Goal: Task Accomplishment & Management: Manage account settings

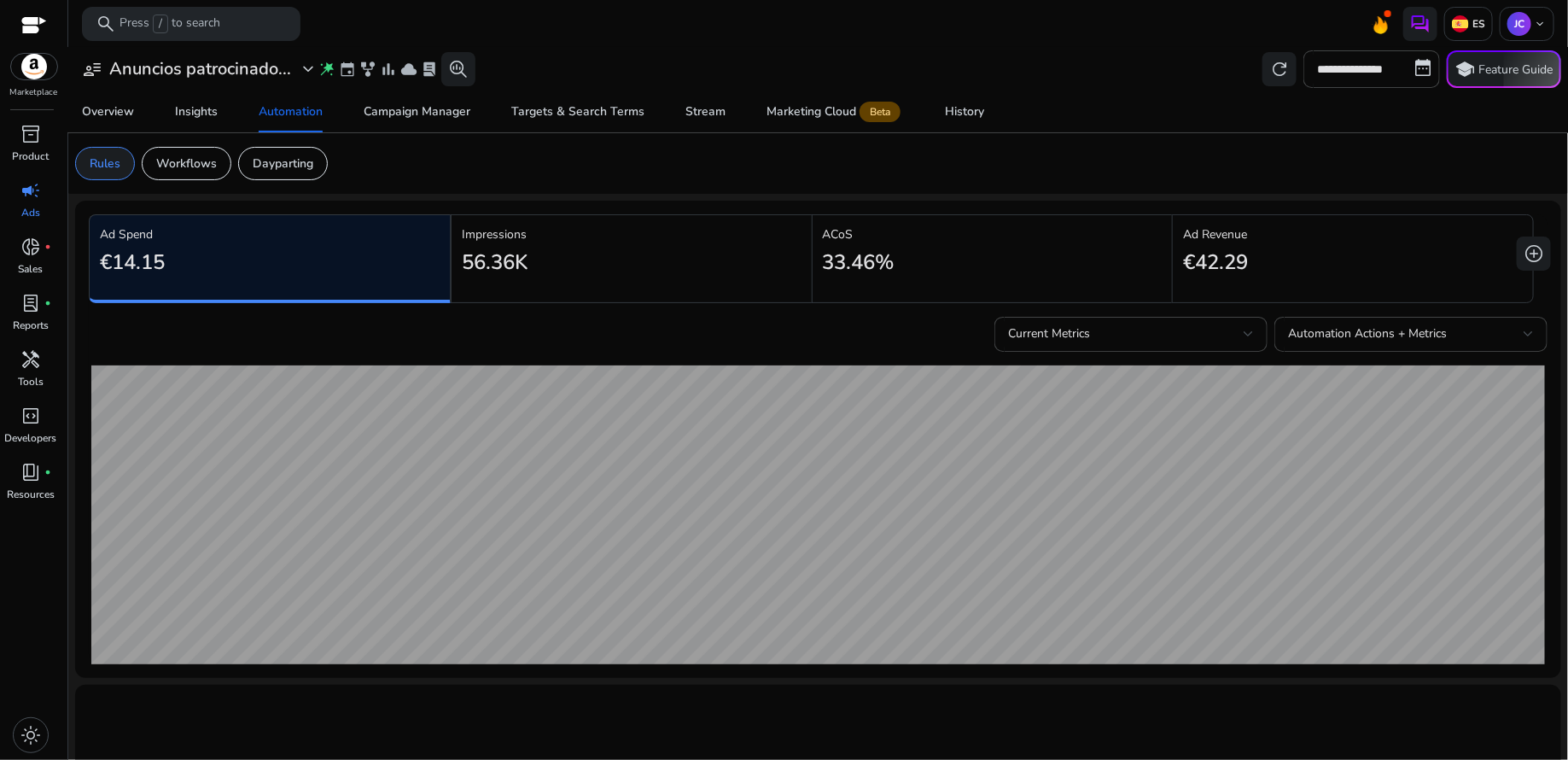
click at [103, 155] on p "Rules" at bounding box center [105, 164] width 31 height 18
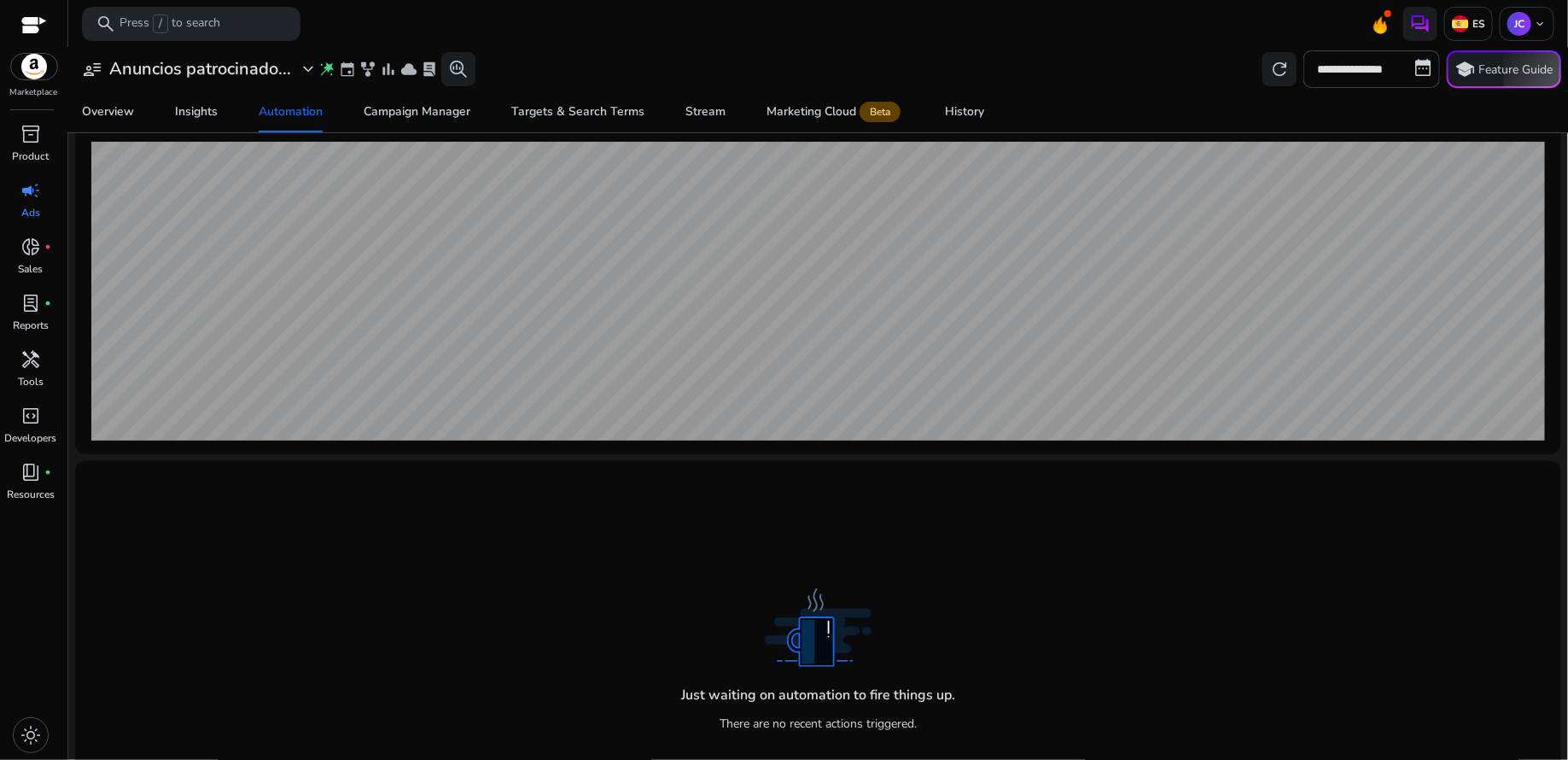
scroll to position [299, 0]
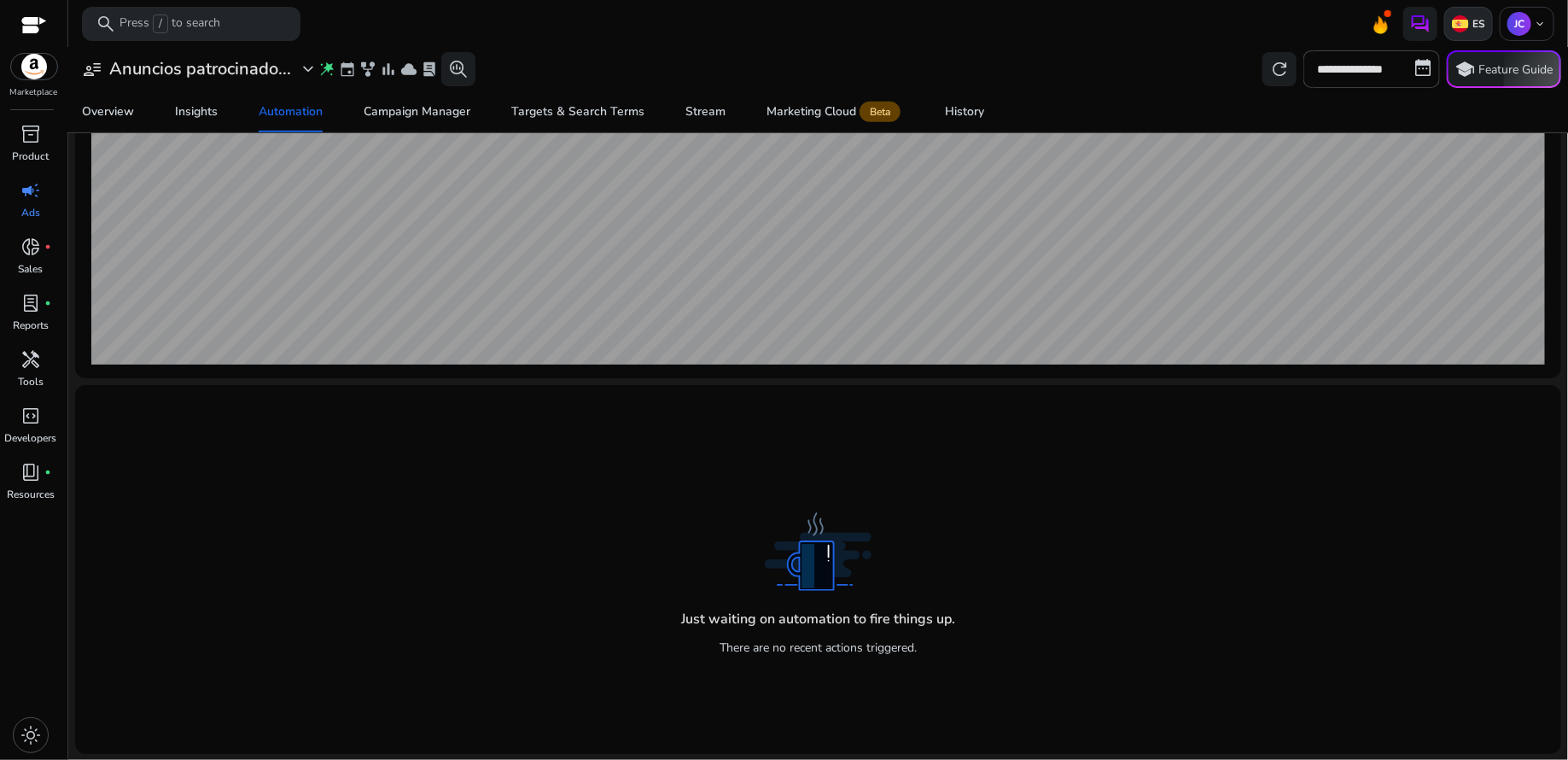
click at [1460, 23] on img at bounding box center [1460, 24] width 17 height 17
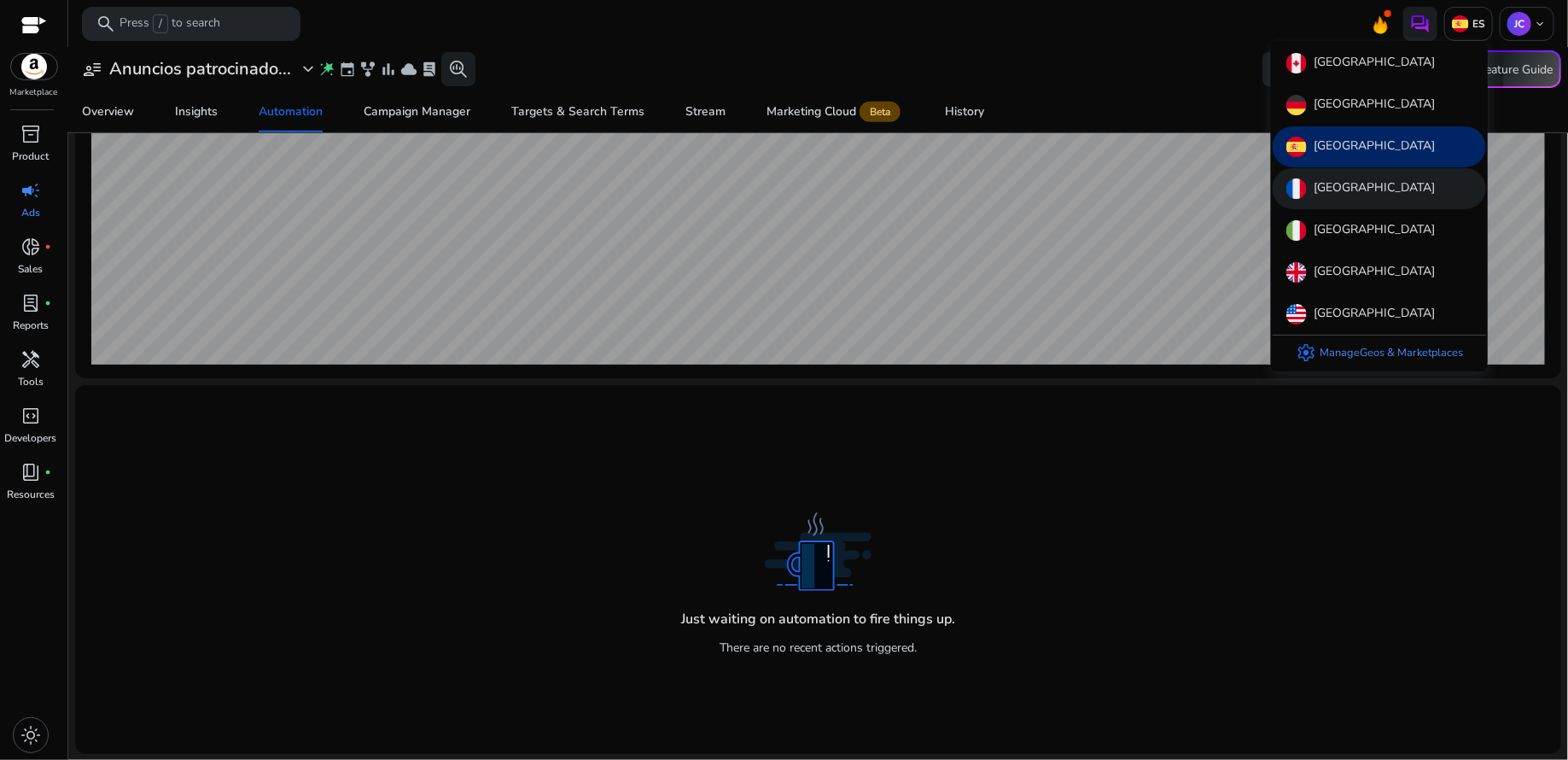
click at [1346, 181] on p "[GEOGRAPHIC_DATA]" at bounding box center [1374, 189] width 121 height 20
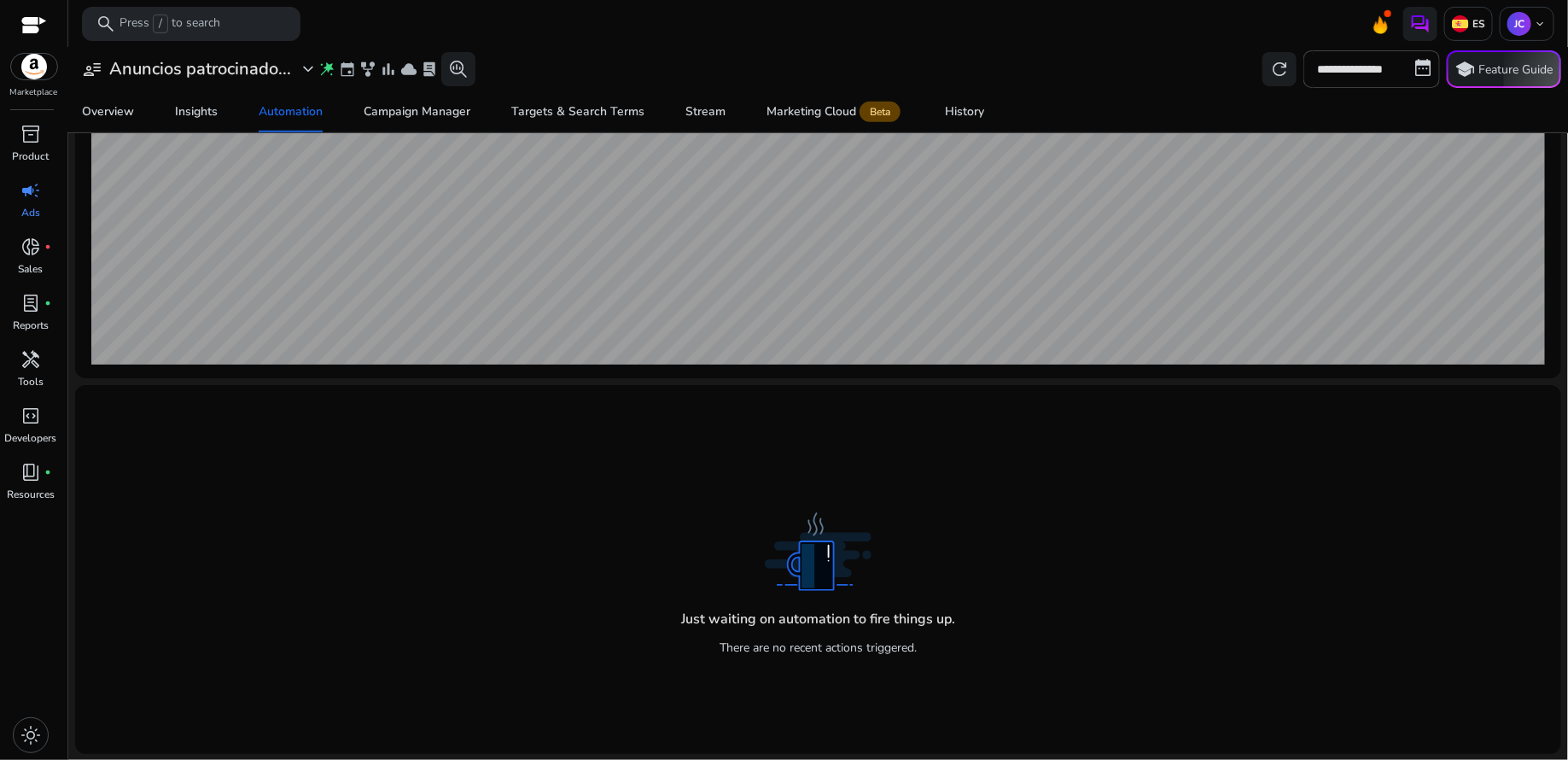
scroll to position [0, 0]
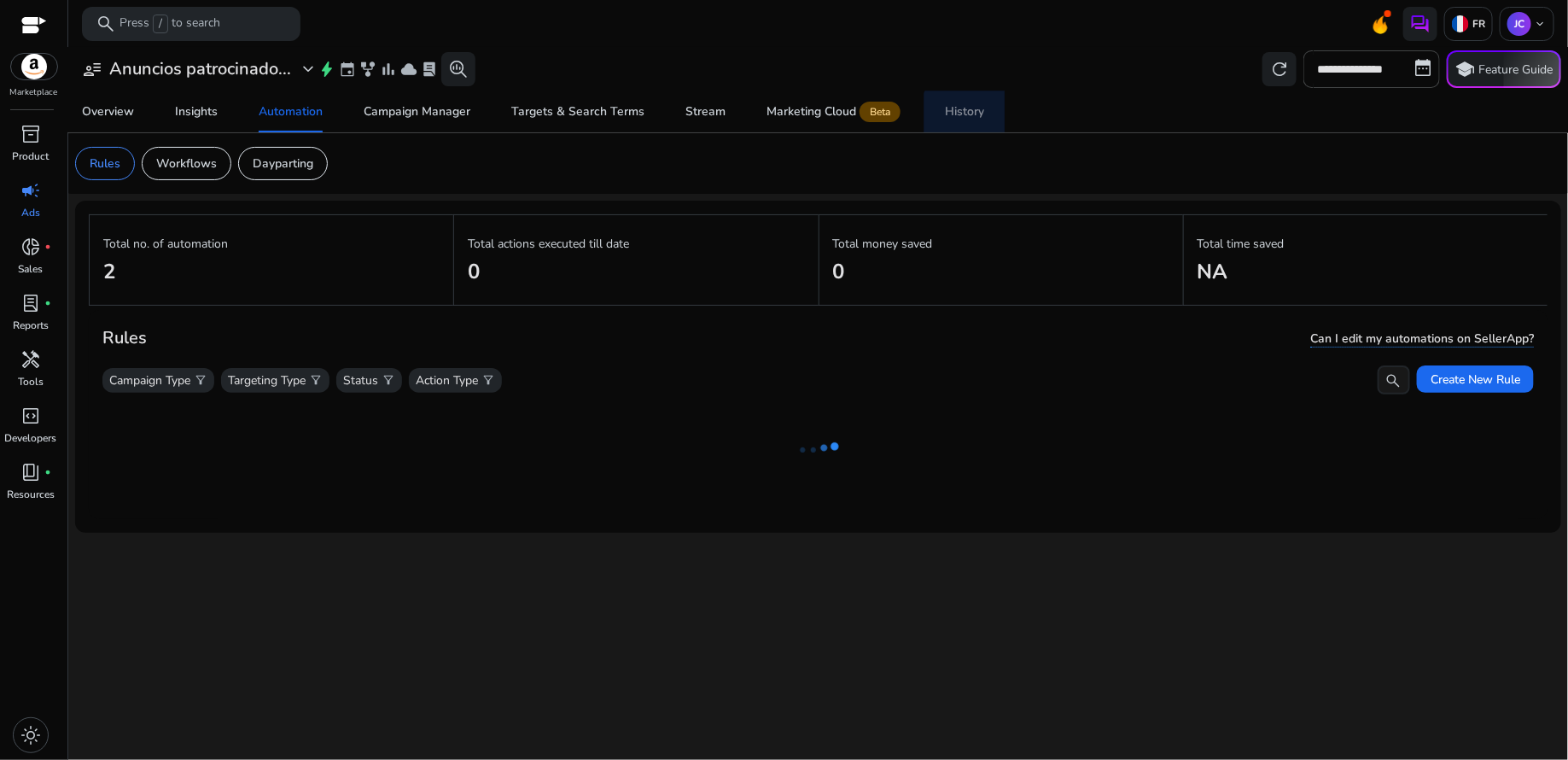
click at [976, 118] on div "History" at bounding box center [964, 112] width 39 height 12
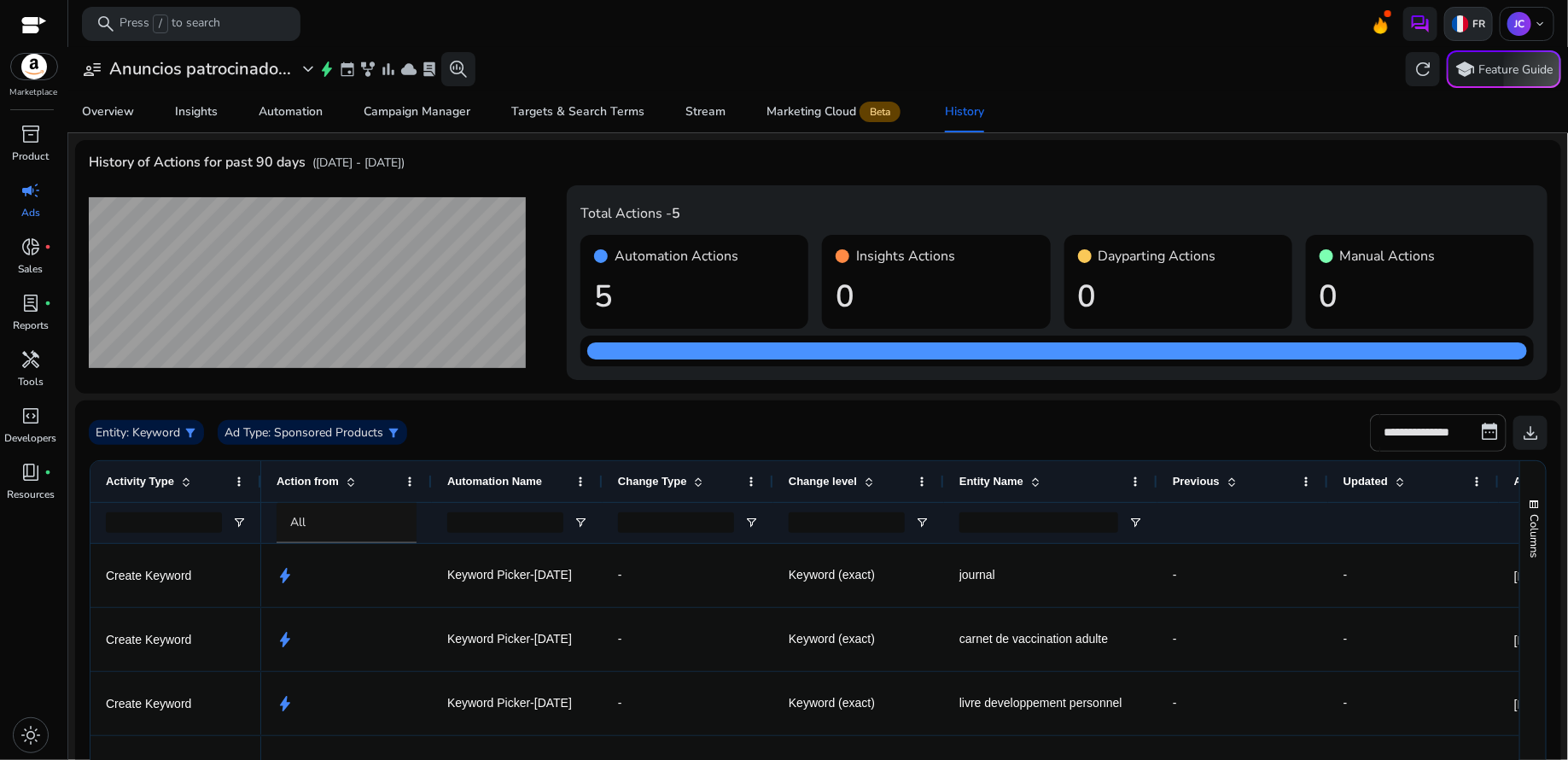
click at [1473, 32] on div "FR" at bounding box center [1468, 23] width 49 height 34
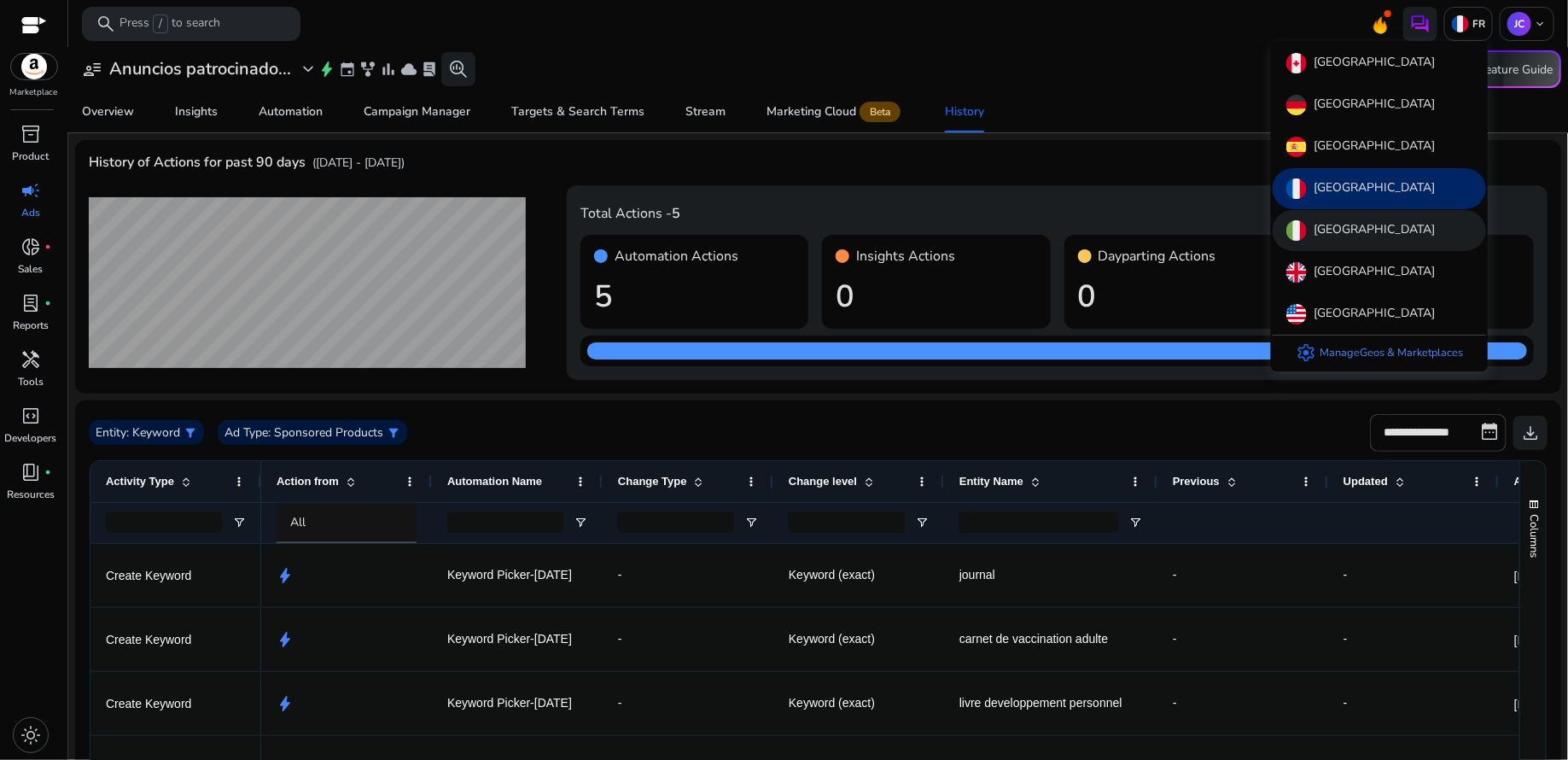
click at [1336, 231] on p "[GEOGRAPHIC_DATA]" at bounding box center [1374, 231] width 121 height 20
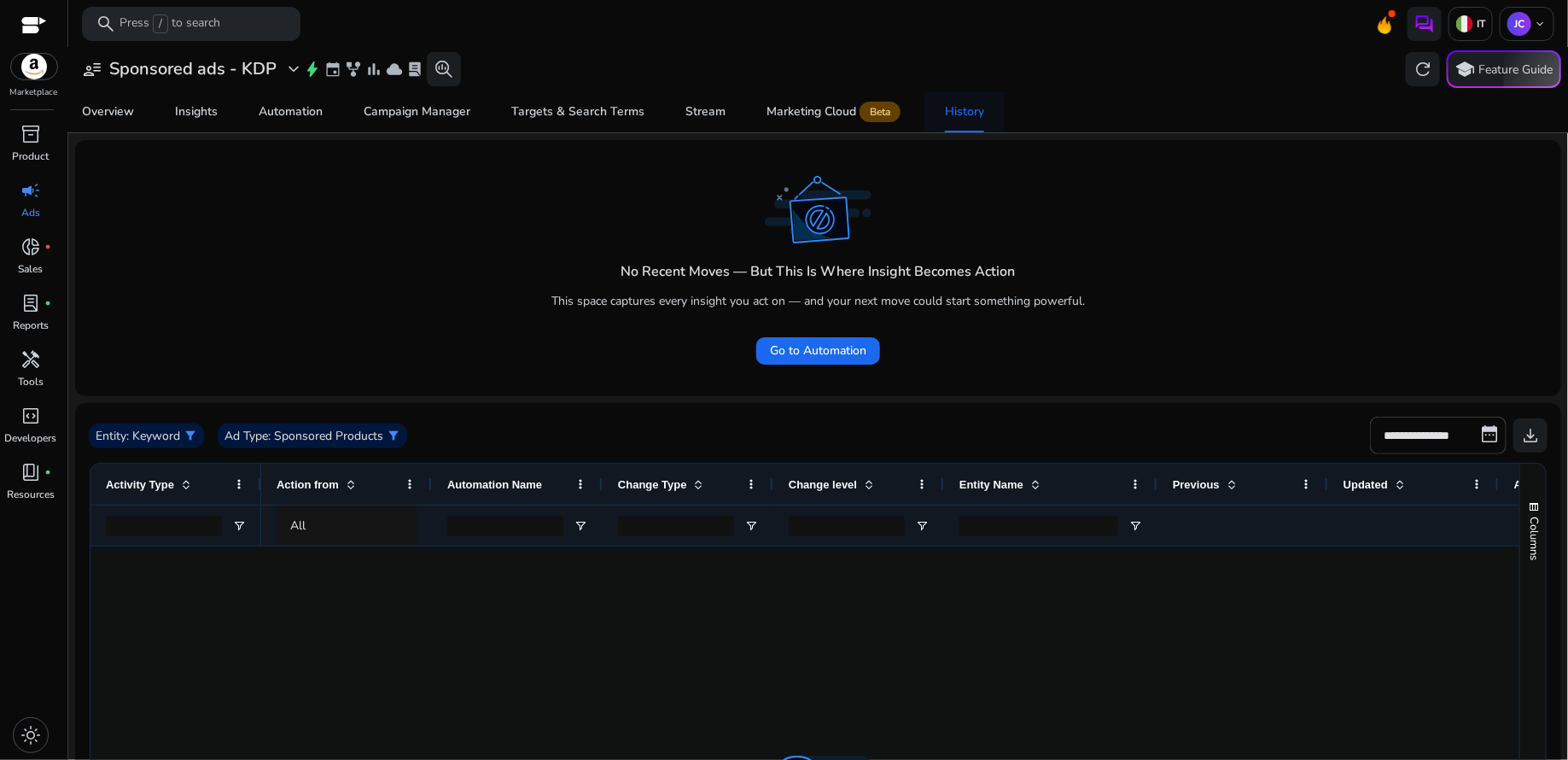
click at [961, 118] on div "History" at bounding box center [964, 112] width 39 height 12
